Goal: Navigation & Orientation: Find specific page/section

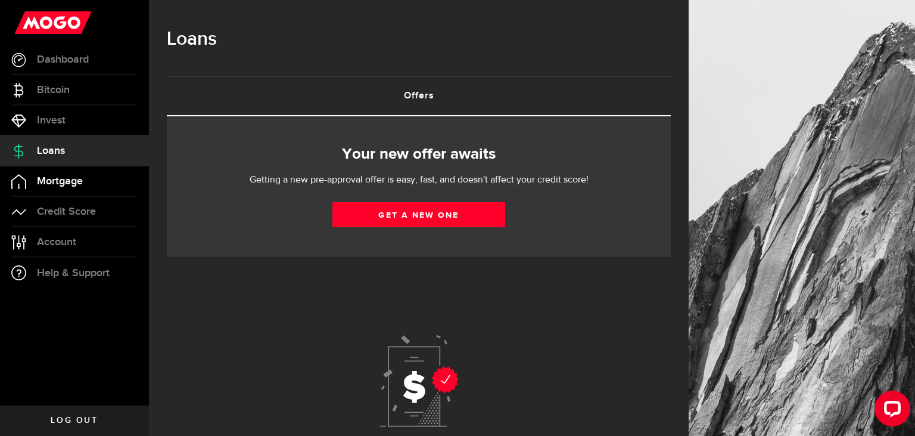
click at [63, 185] on span "Mortgage" at bounding box center [60, 181] width 46 height 11
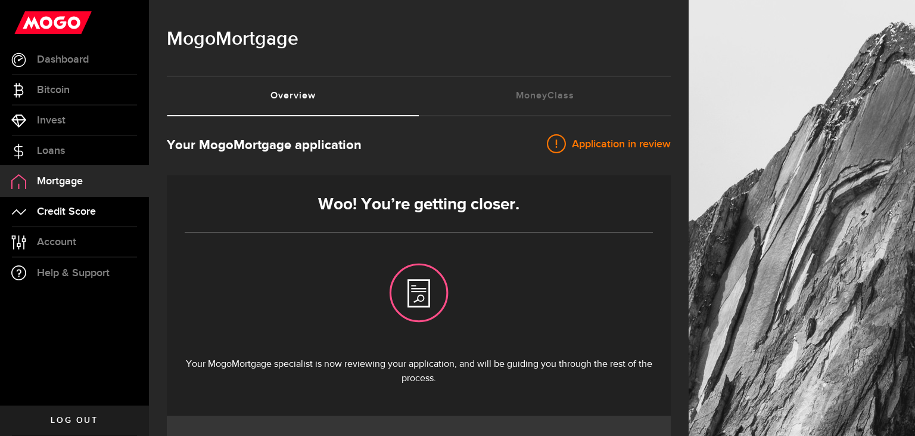
click at [77, 213] on span "Credit Score" at bounding box center [66, 211] width 59 height 11
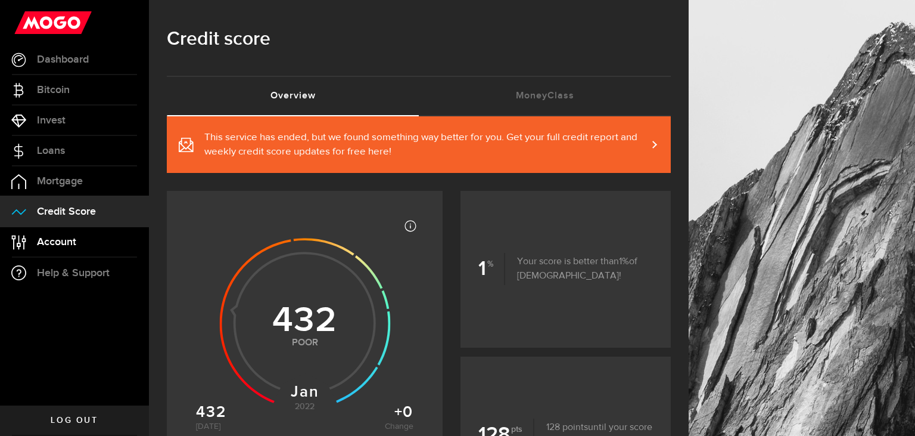
click at [113, 237] on link "Account Compte" at bounding box center [74, 242] width 149 height 30
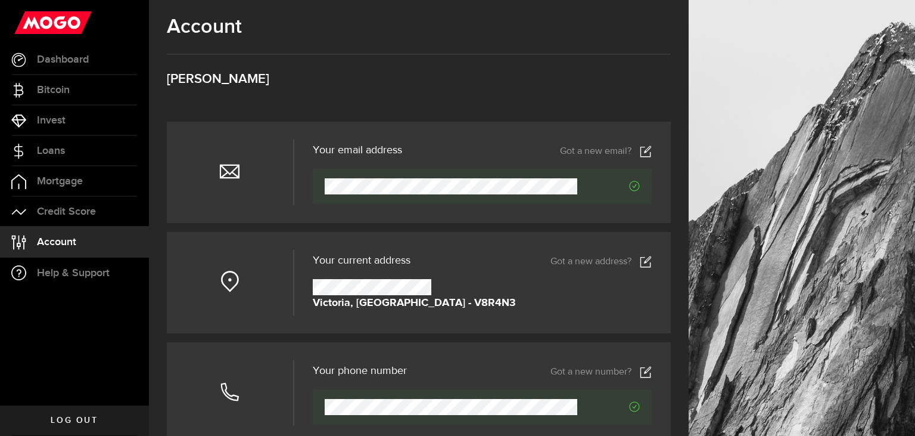
click at [70, 424] on span "Log out" at bounding box center [74, 420] width 47 height 8
